Goal: Transaction & Acquisition: Obtain resource

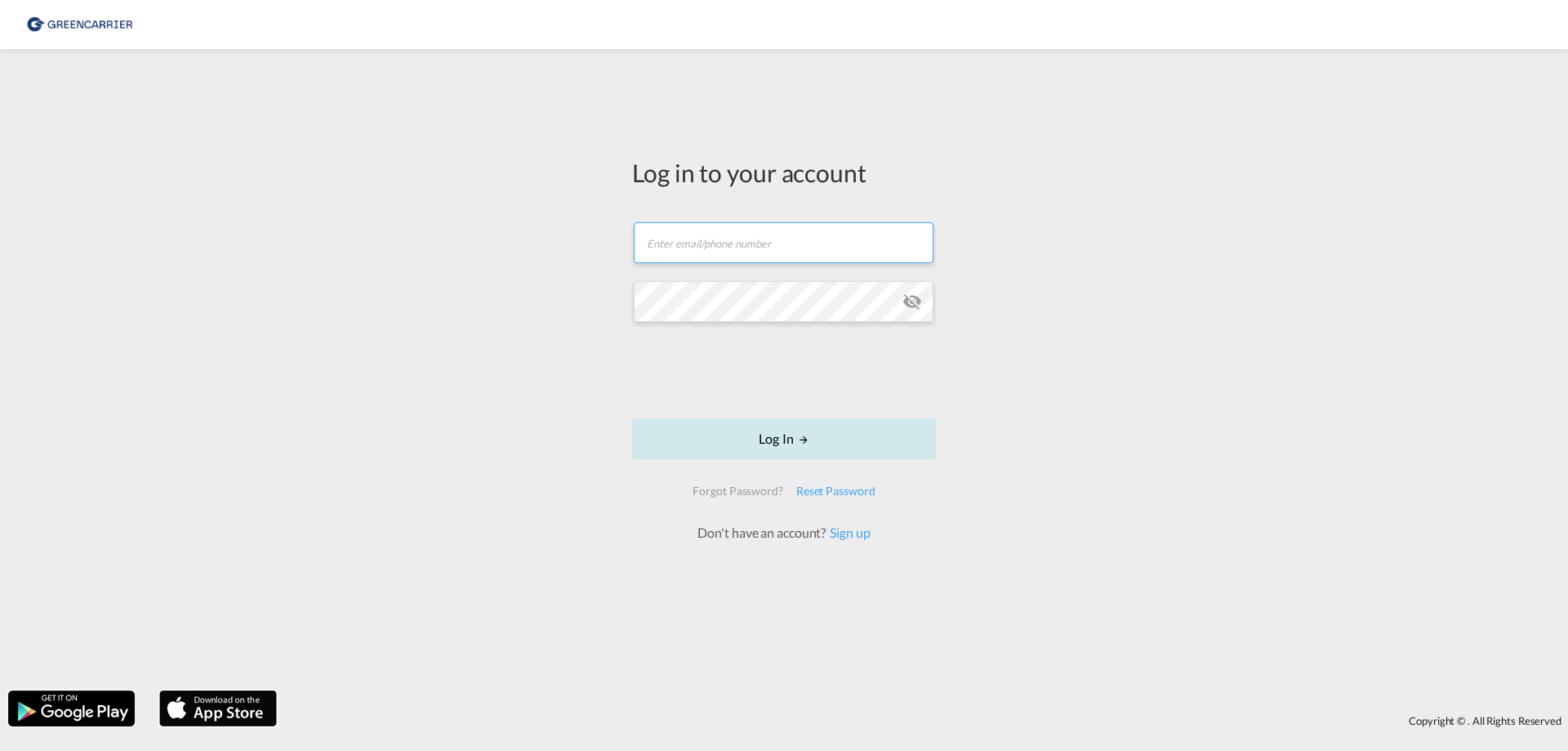
type input "[EMAIL_ADDRESS][DOMAIN_NAME]"
click at [805, 446] on md-icon "LOGIN" at bounding box center [803, 439] width 11 height 11
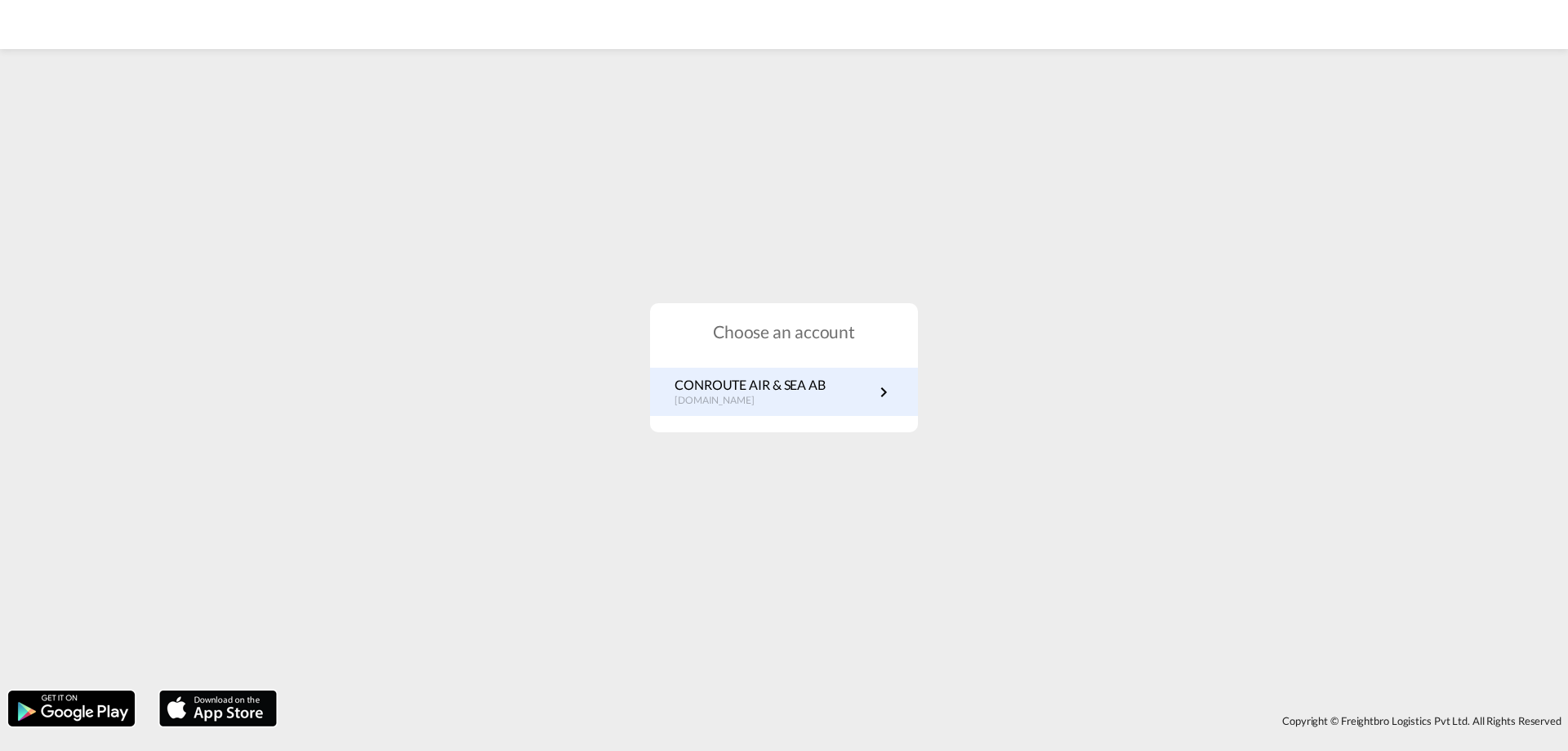
click at [808, 388] on p "CONROUTE AIR & SEA AB" at bounding box center [750, 384] width 151 height 18
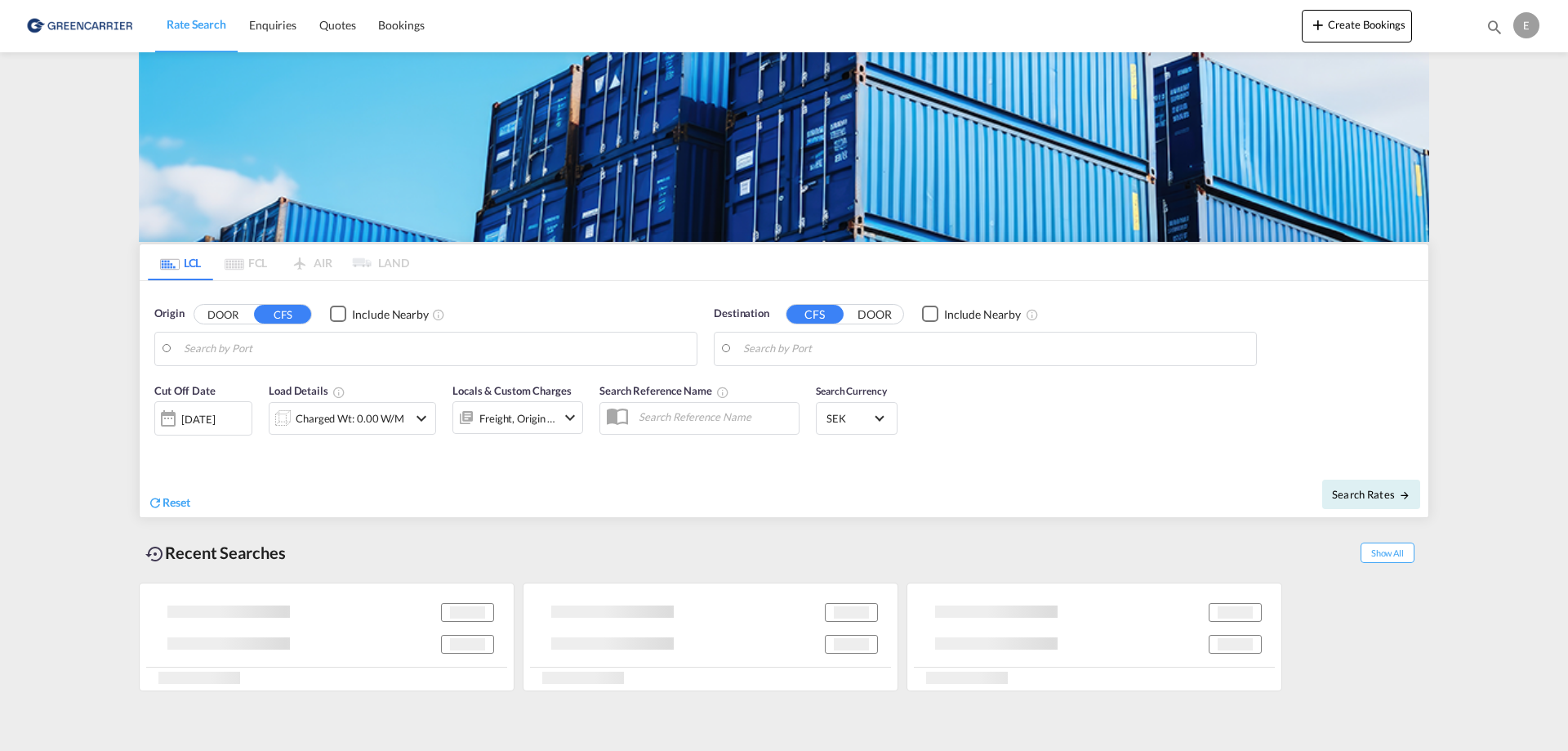
type input "[GEOGRAPHIC_DATA], JPYOK"
type input "[GEOGRAPHIC_DATA] ([GEOGRAPHIC_DATA]), [GEOGRAPHIC_DATA]"
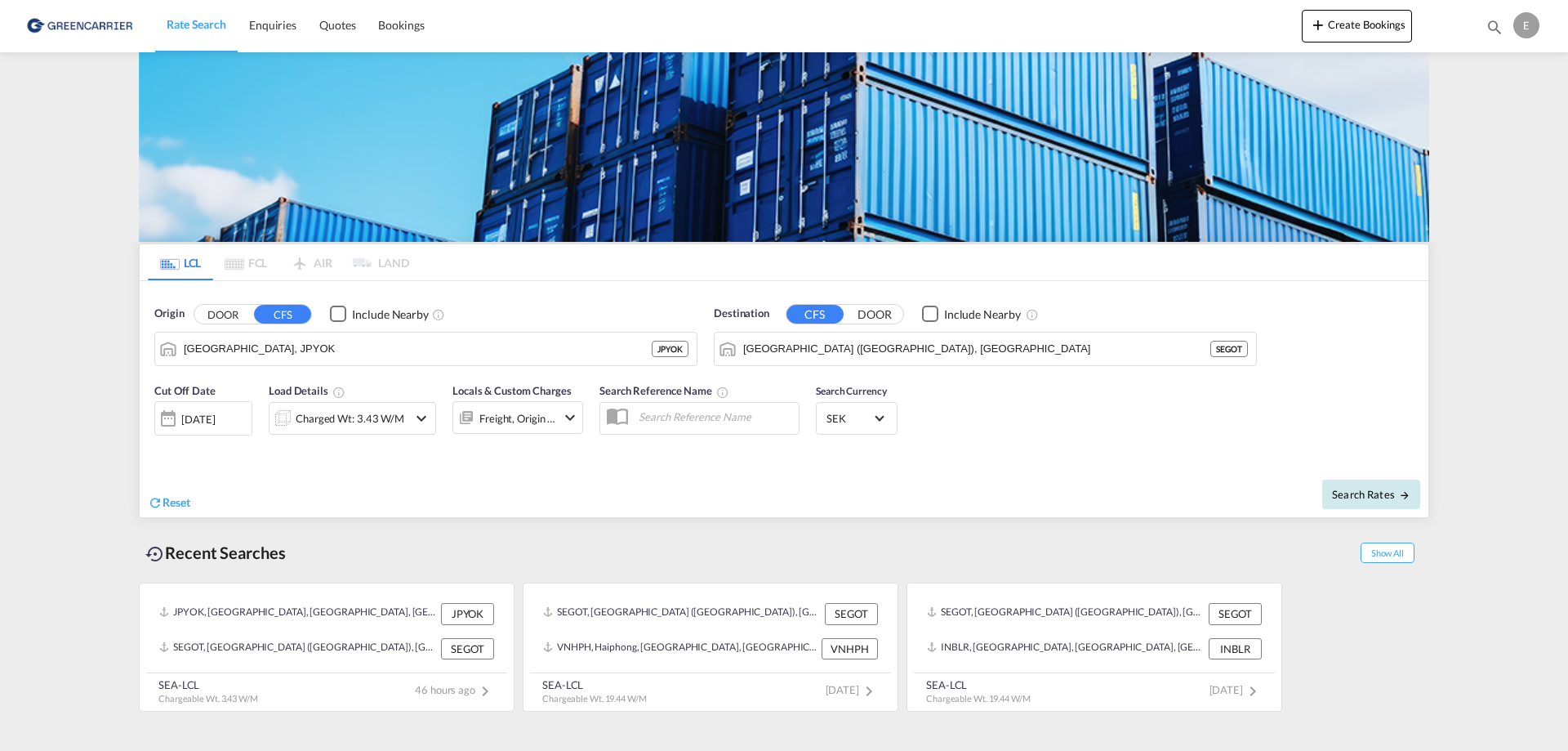
click at [1353, 484] on button "Search Rates" at bounding box center [1371, 495] width 98 height 29
type input "JPYOK to SEGOT / 26 Sep 2025"
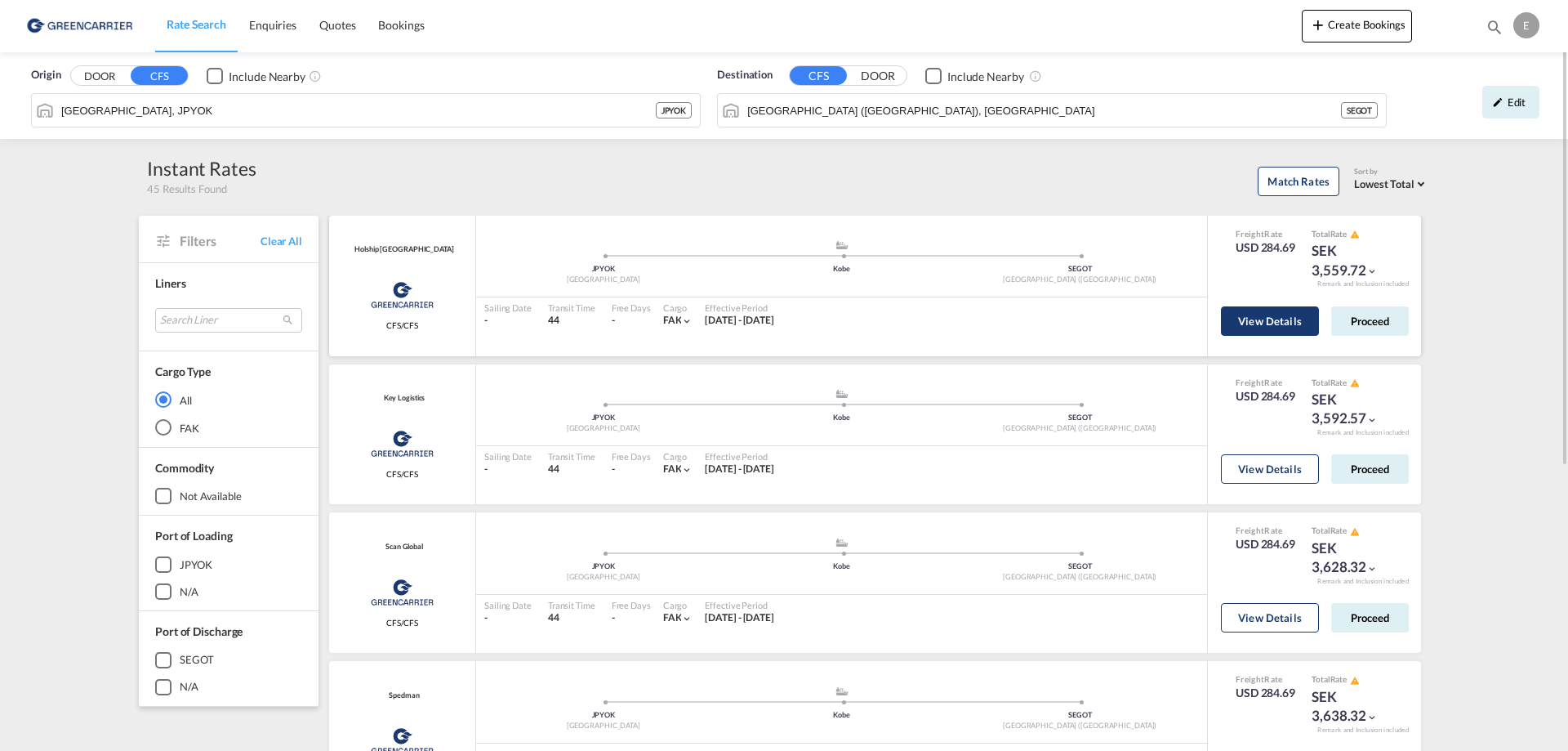
click at [1290, 321] on button "View Details" at bounding box center [1270, 321] width 98 height 29
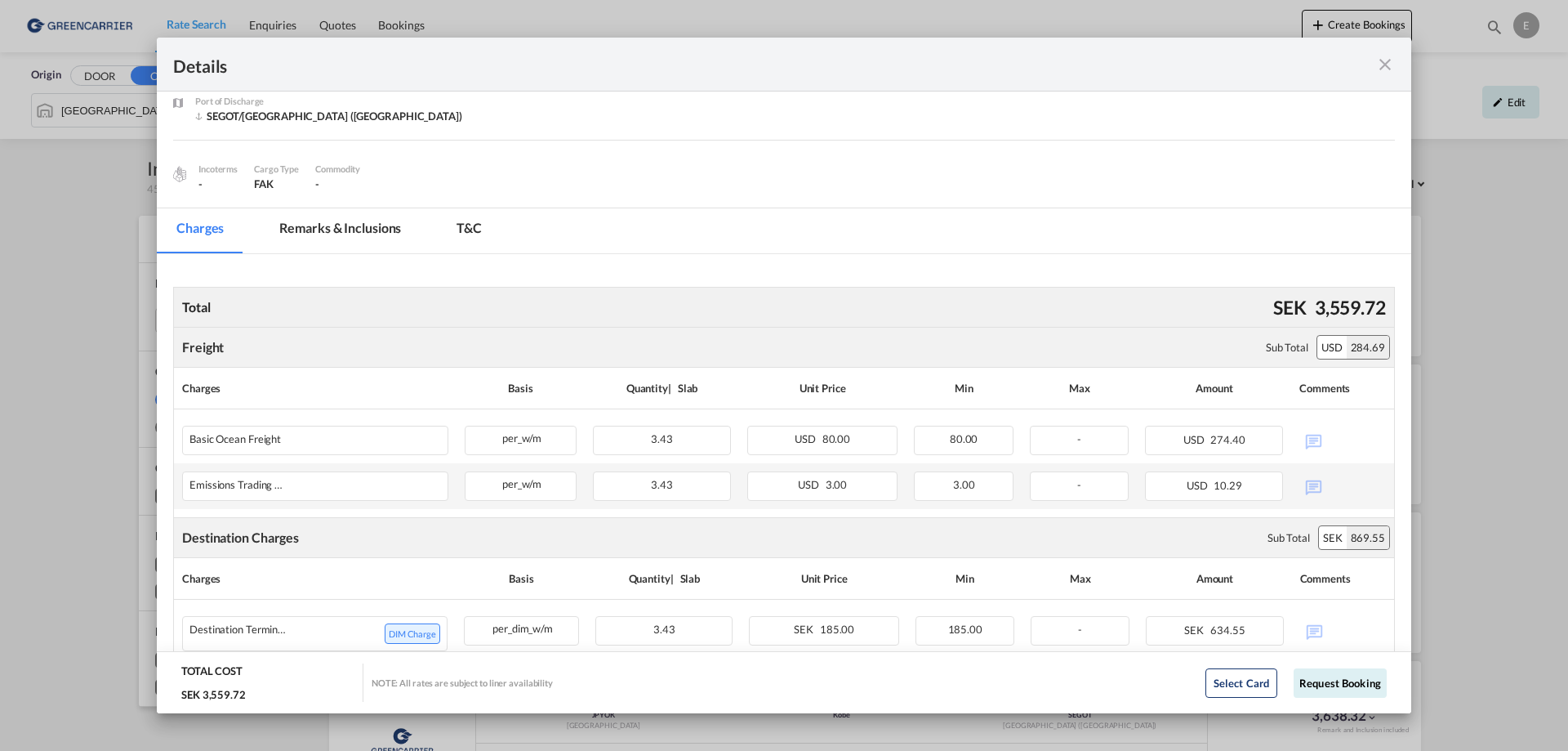
scroll to position [219, 0]
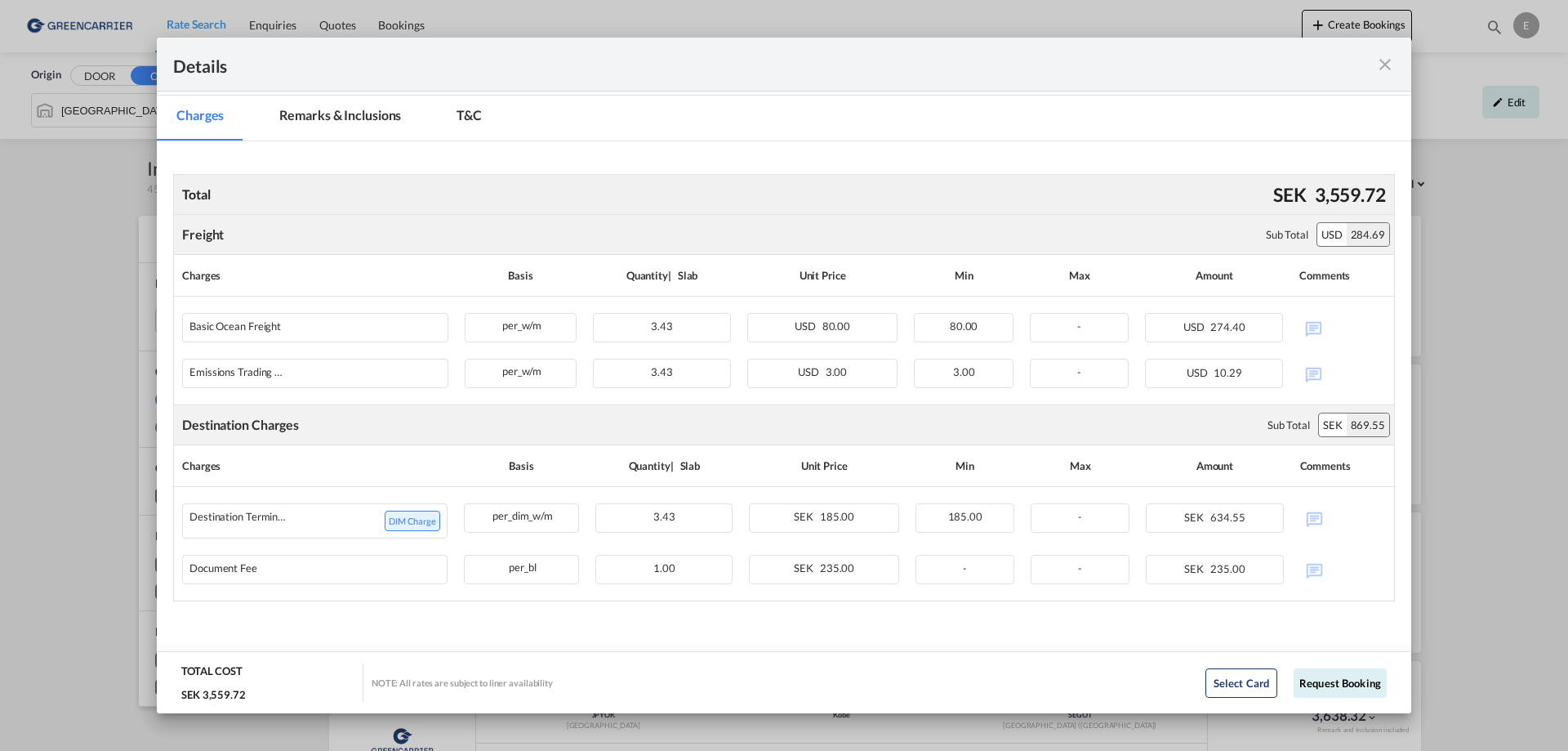
click at [1390, 59] on md-icon "icon-close fg-AAA8AD m-0 cursor" at bounding box center [1385, 64] width 20 height 20
